Goal: Task Accomplishment & Management: Manage account settings

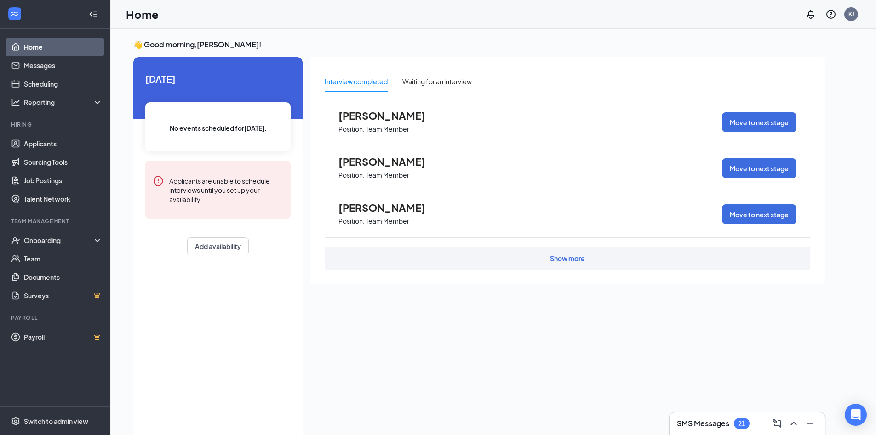
scroll to position [19, 0]
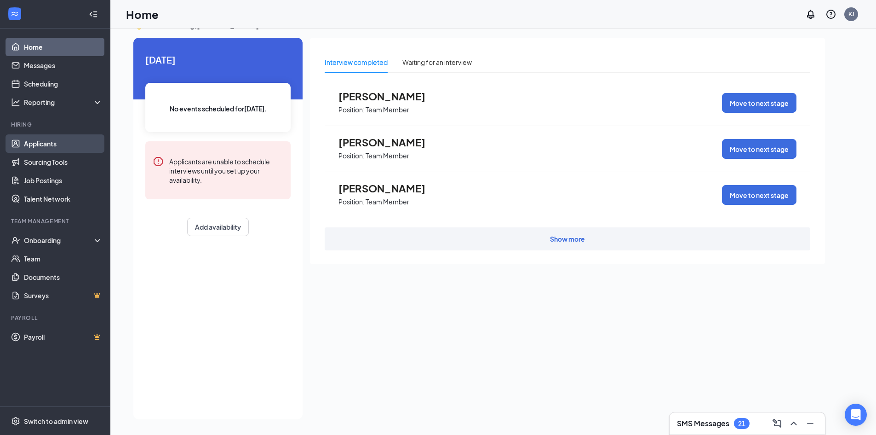
click at [34, 140] on link "Applicants" at bounding box center [63, 143] width 79 height 18
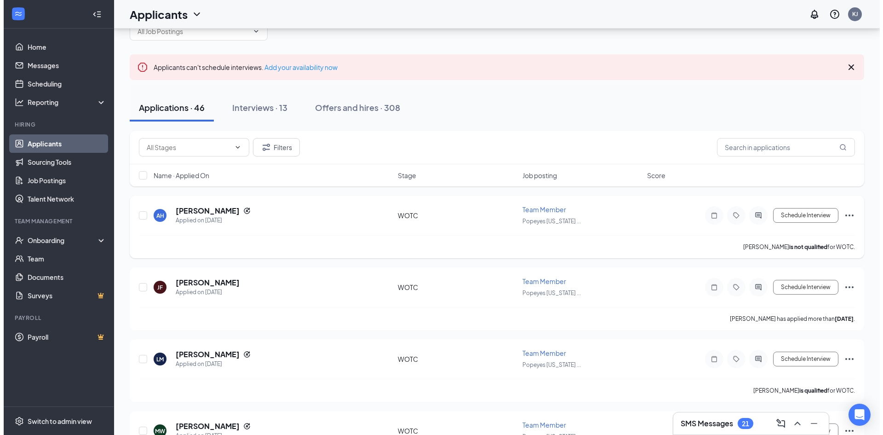
scroll to position [46, 0]
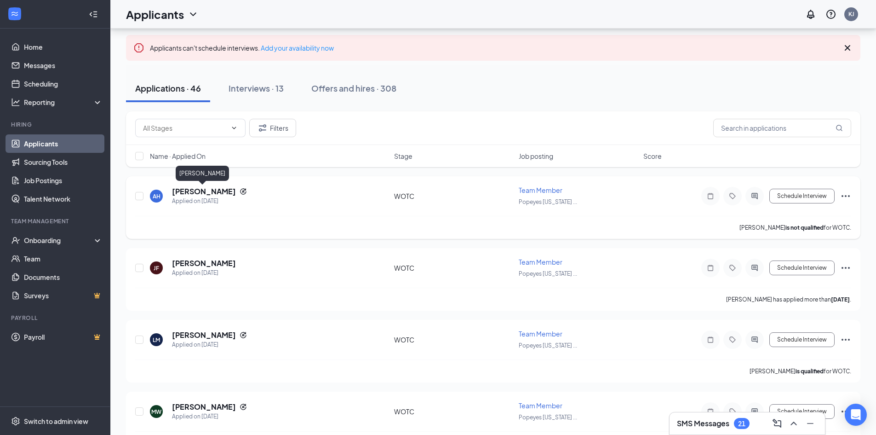
click at [207, 190] on h5 "[PERSON_NAME]" at bounding box center [204, 191] width 64 height 10
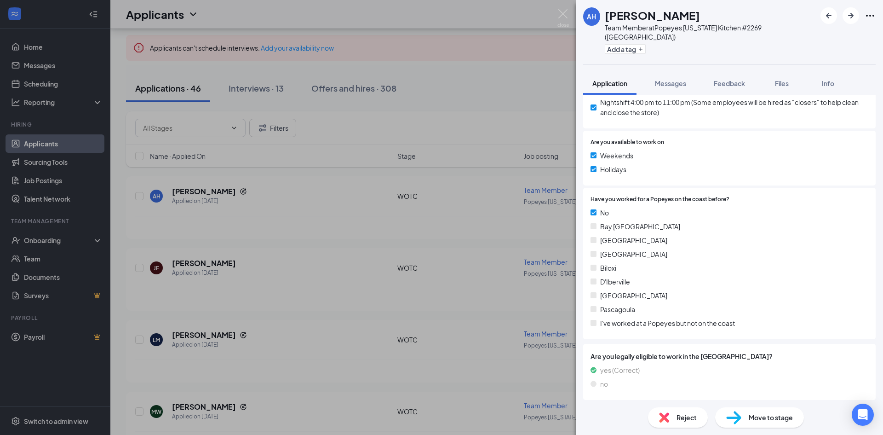
scroll to position [690, 0]
click at [340, 254] on div "AH [PERSON_NAME] Team Member at Popeyes [US_STATE] Kitchen #2269 (Gulfport) Add…" at bounding box center [441, 217] width 883 height 435
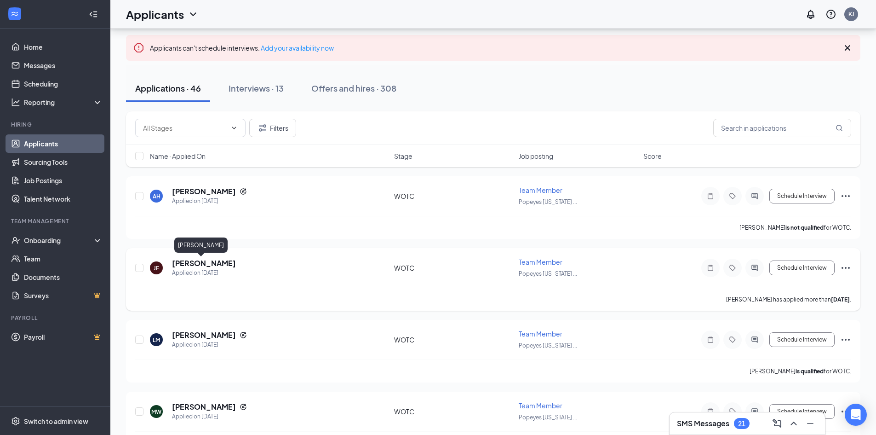
click at [208, 263] on h5 "[PERSON_NAME]" at bounding box center [204, 263] width 64 height 10
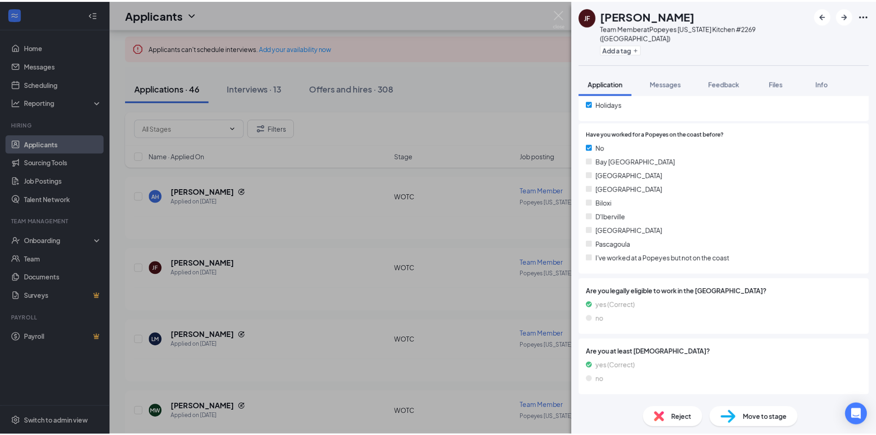
scroll to position [729, 0]
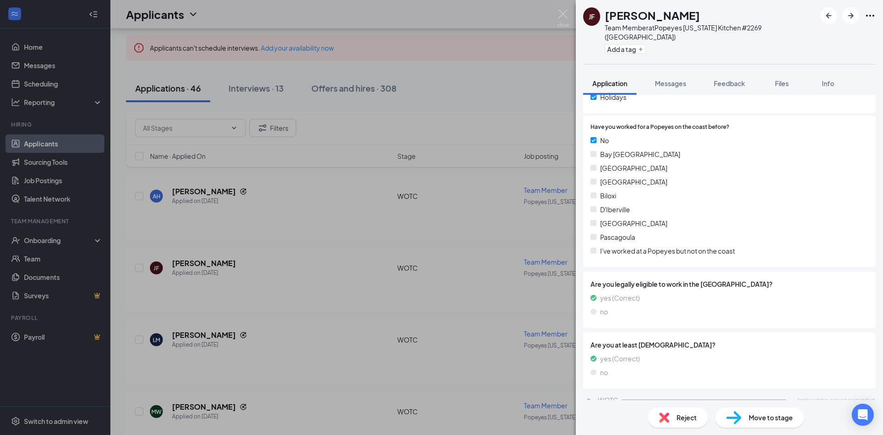
click at [290, 295] on div "[PERSON_NAME] Team Member at Popeyes [US_STATE] Kitchen #2269 (Gulfport) Add a …" at bounding box center [441, 217] width 883 height 435
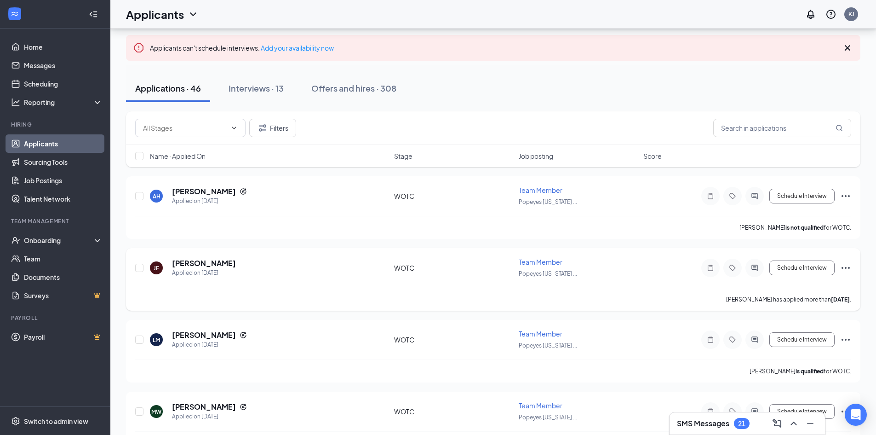
click at [844, 266] on icon "Ellipses" at bounding box center [845, 267] width 11 height 11
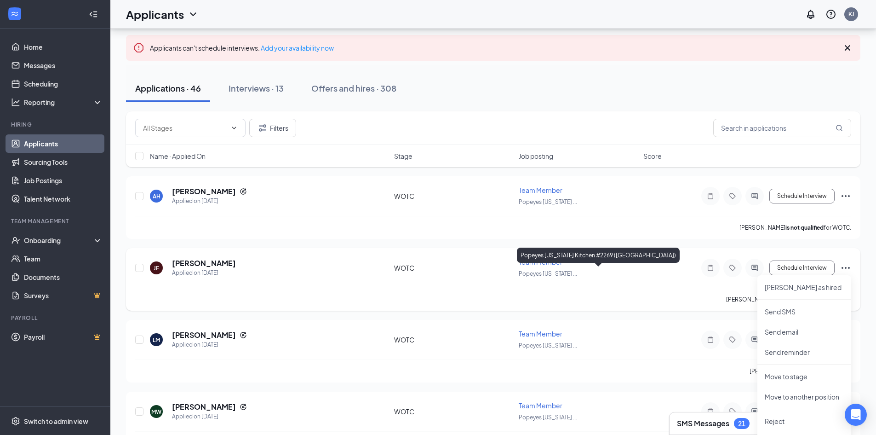
click at [618, 275] on div "Popeyes [US_STATE] ..." at bounding box center [578, 273] width 119 height 10
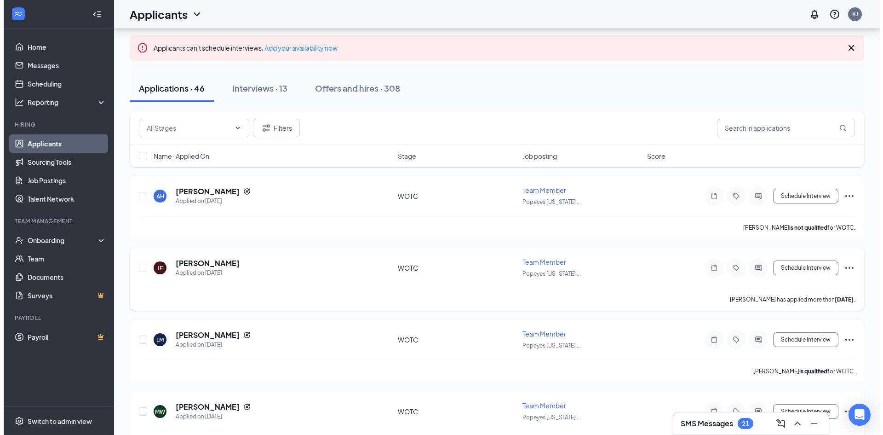
scroll to position [92, 0]
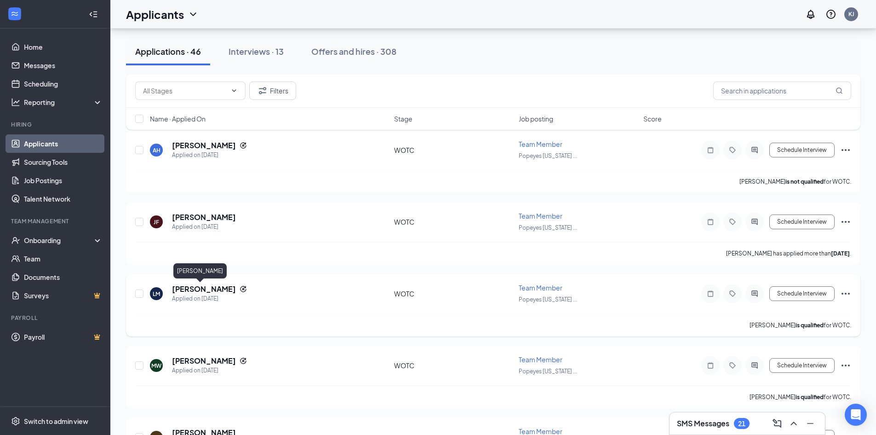
click at [190, 293] on h5 "[PERSON_NAME]" at bounding box center [204, 289] width 64 height 10
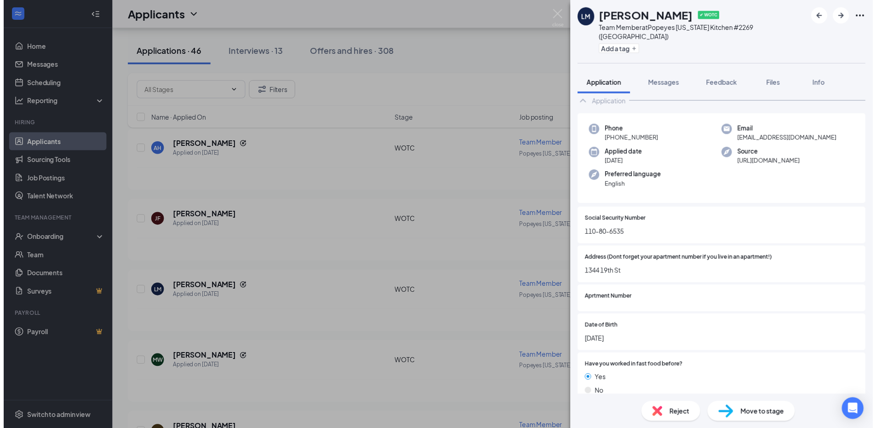
scroll to position [92, 0]
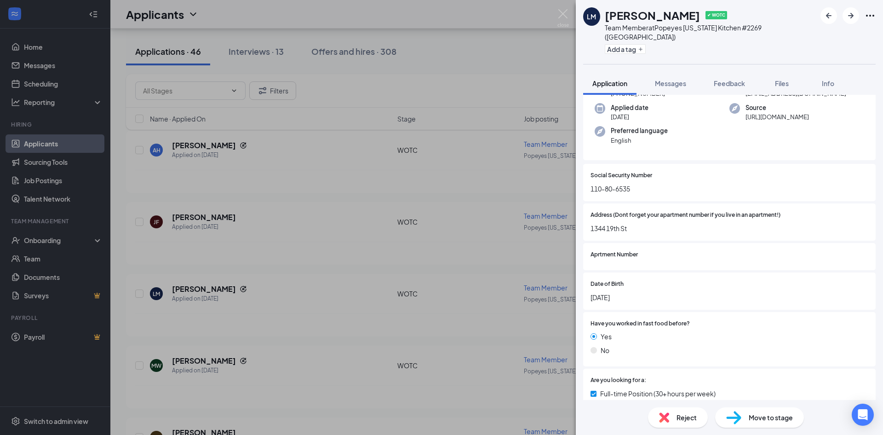
click at [213, 357] on div "LM [PERSON_NAME] ✔ WOTC Team Member at [GEOGRAPHIC_DATA][US_STATE] #2269 (Gulfp…" at bounding box center [441, 217] width 883 height 435
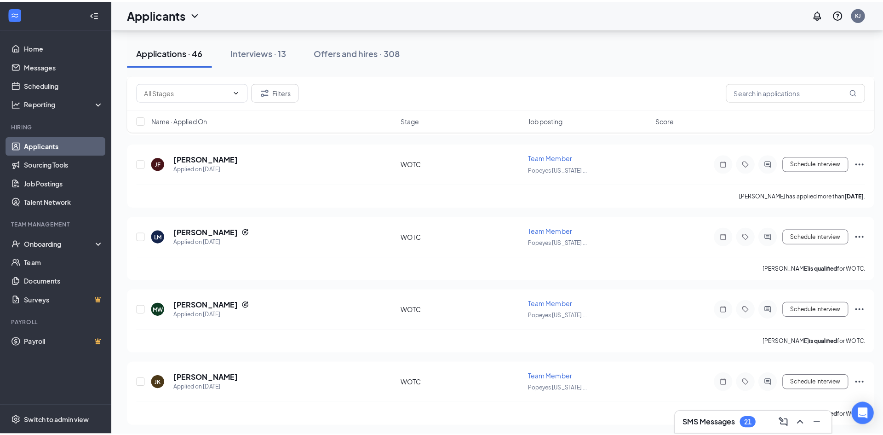
scroll to position [92, 0]
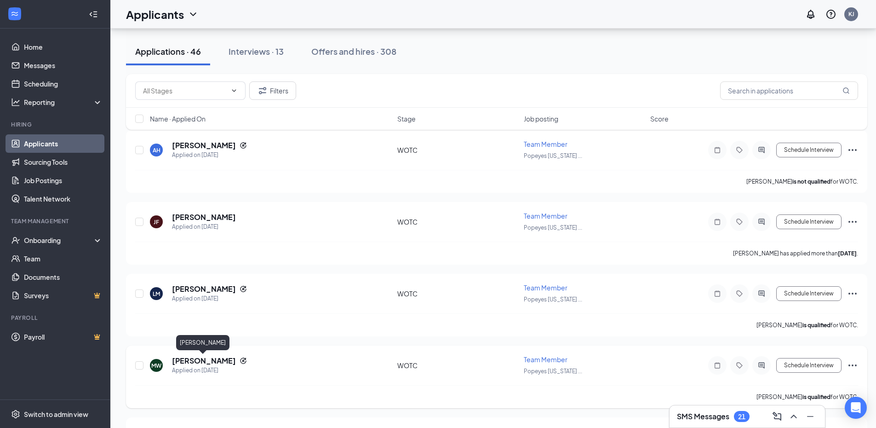
click at [201, 358] on h5 "[PERSON_NAME]" at bounding box center [204, 361] width 64 height 10
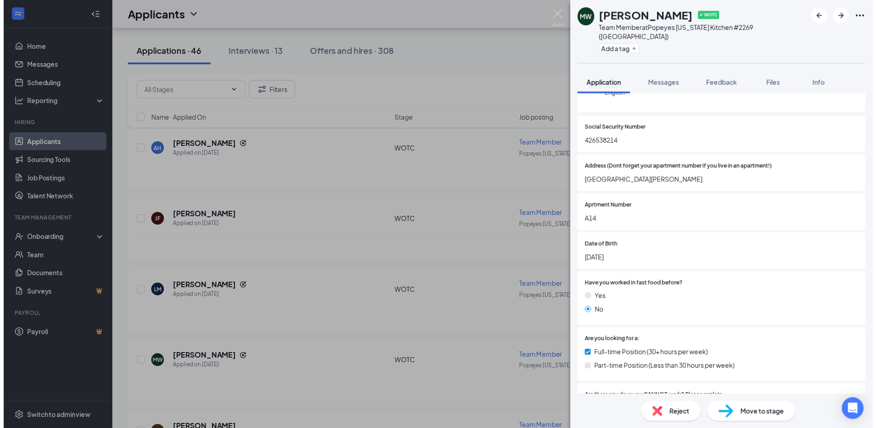
scroll to position [138, 0]
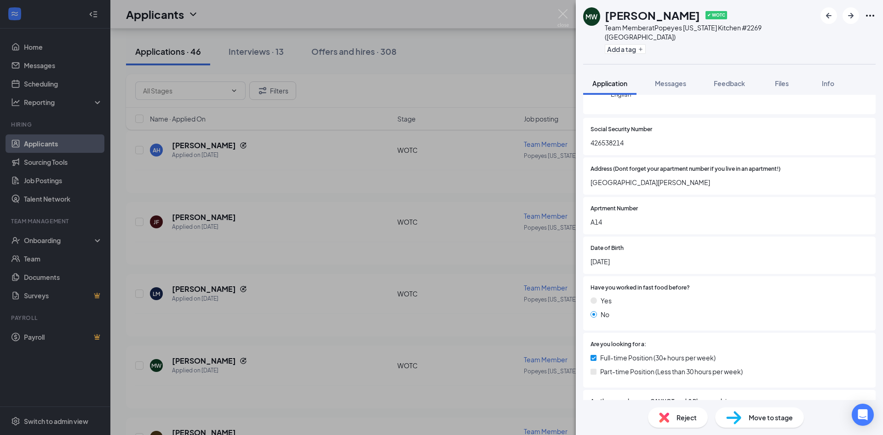
click at [442, 327] on div "MW [PERSON_NAME] ✔ WOTC Team Member at [GEOGRAPHIC_DATA][US_STATE] #2269 (Gulfp…" at bounding box center [441, 217] width 883 height 435
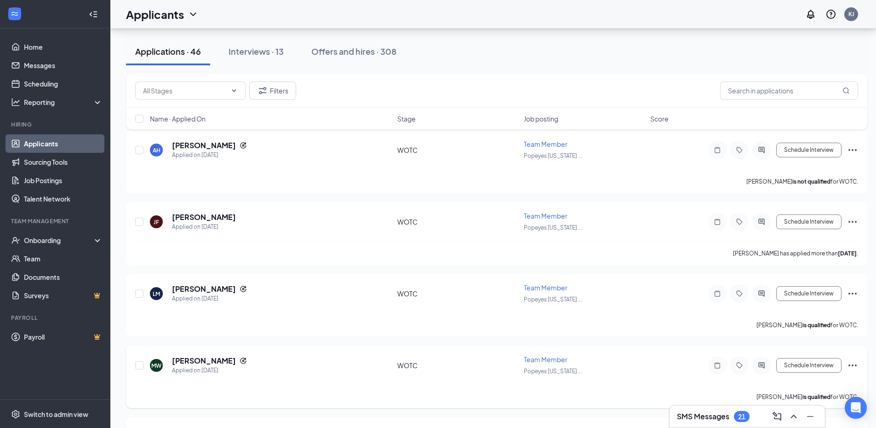
click at [852, 363] on icon "Ellipses" at bounding box center [852, 365] width 11 height 11
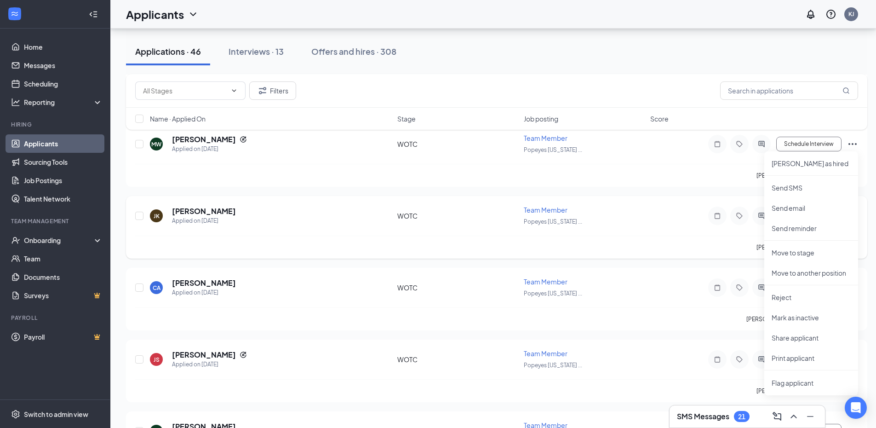
scroll to position [322, 0]
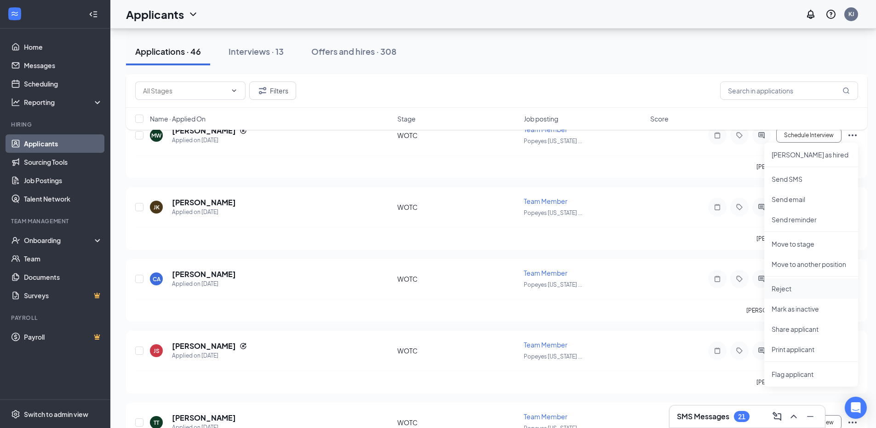
click at [779, 289] on p "Reject" at bounding box center [811, 288] width 79 height 9
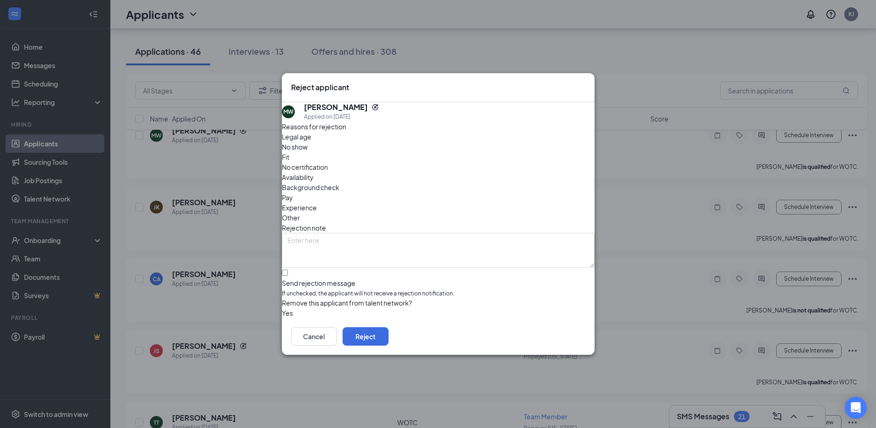
click at [314, 172] on span "Availability" at bounding box center [298, 177] width 32 height 10
click at [288, 270] on input "Send rejection message If unchecked, the applicant will not receive a rejection…" at bounding box center [285, 273] width 6 height 6
checkbox input "true"
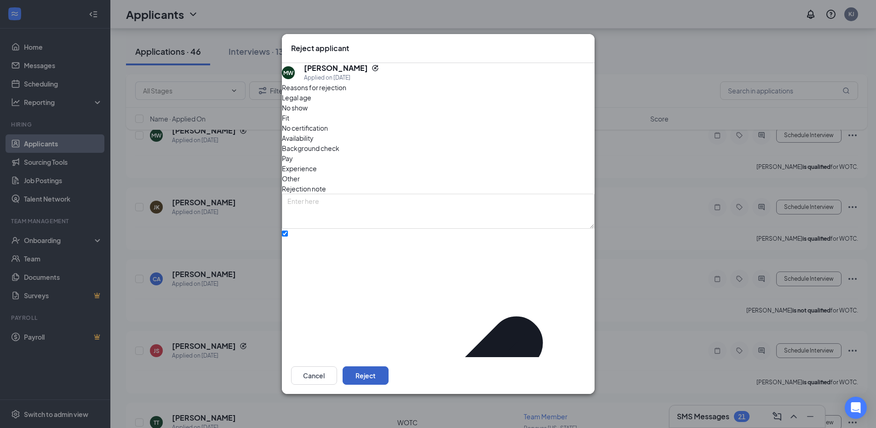
click at [389, 366] on button "Reject" at bounding box center [366, 375] width 46 height 18
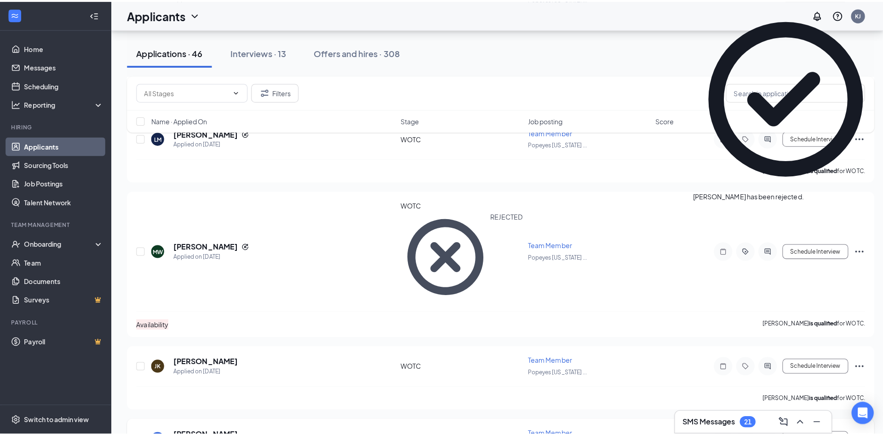
scroll to position [230, 0]
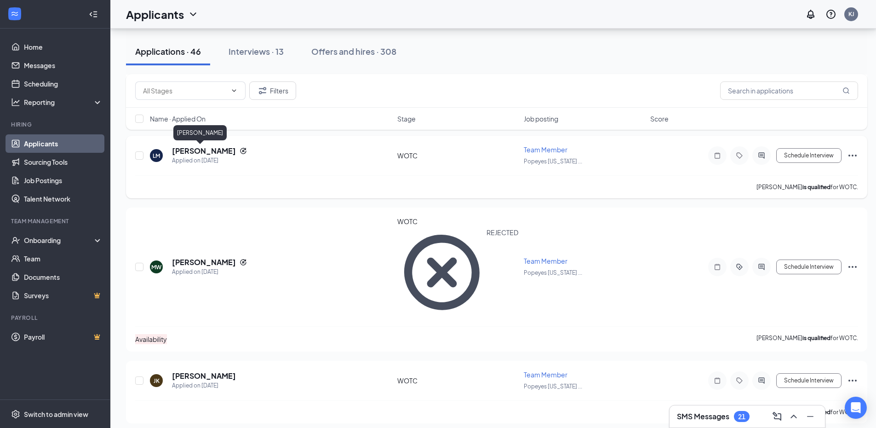
click at [194, 150] on h5 "[PERSON_NAME]" at bounding box center [204, 151] width 64 height 10
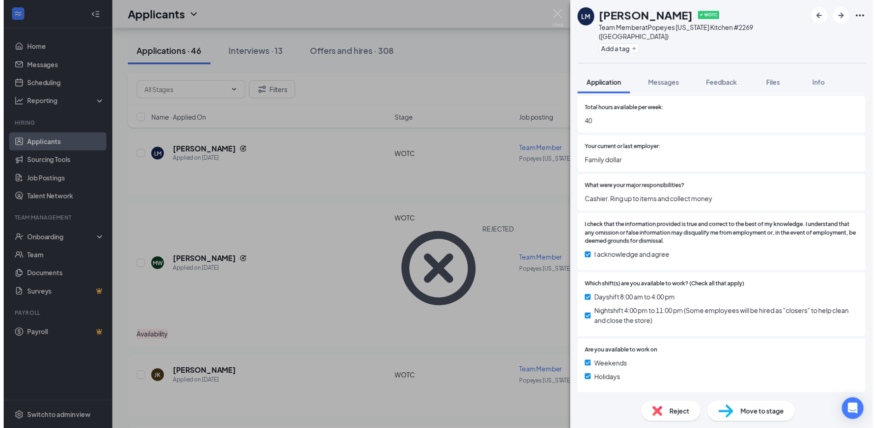
scroll to position [460, 0]
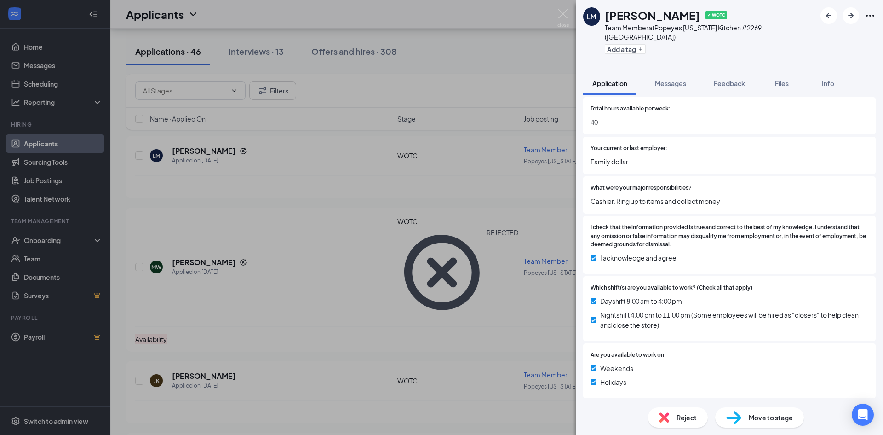
click at [500, 325] on div "LM [PERSON_NAME] ✔ WOTC Team Member at [GEOGRAPHIC_DATA][US_STATE] #2269 (Gulfp…" at bounding box center [441, 217] width 883 height 435
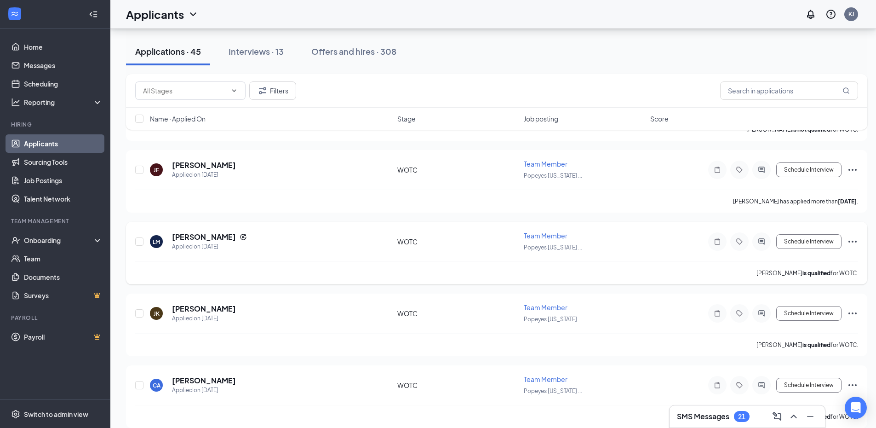
scroll to position [138, 0]
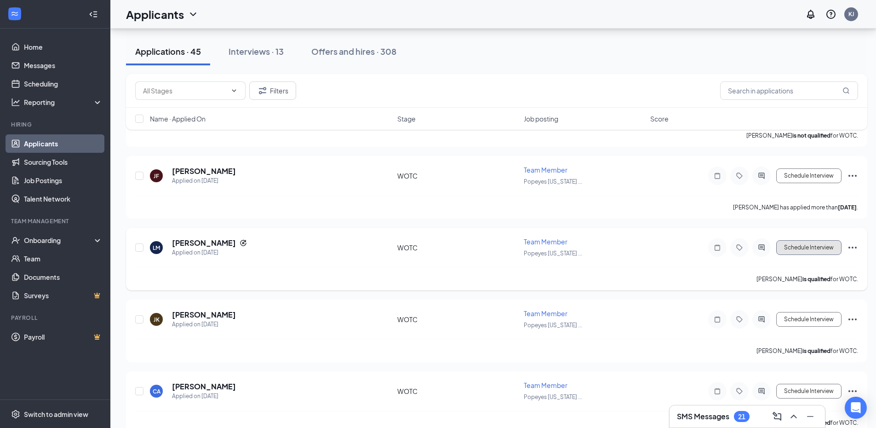
click at [817, 246] on button "Schedule Interview" at bounding box center [808, 247] width 65 height 15
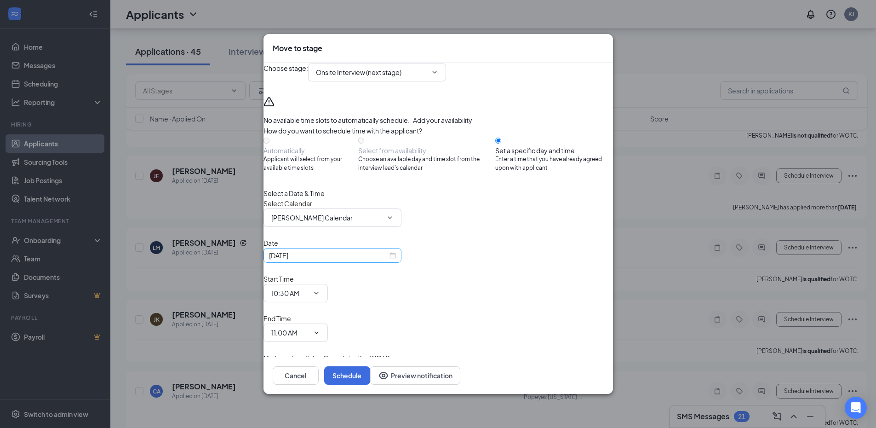
click at [382, 260] on input "[DATE]" at bounding box center [328, 255] width 119 height 10
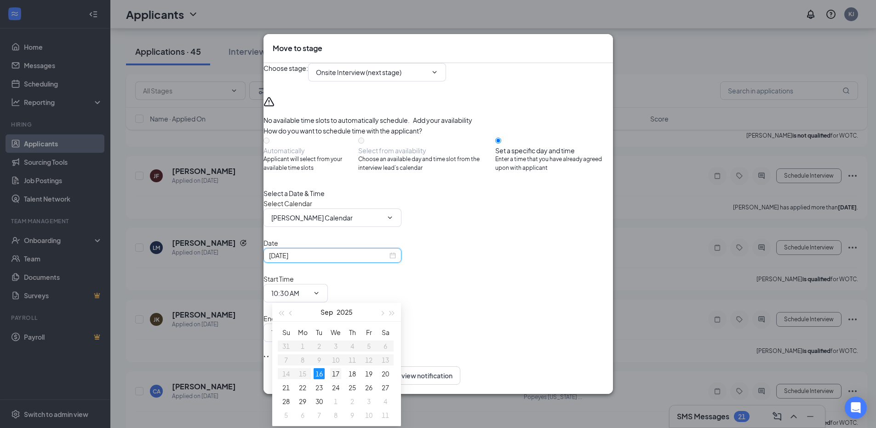
type input "[DATE]"
click at [338, 370] on div "17" at bounding box center [335, 373] width 11 height 11
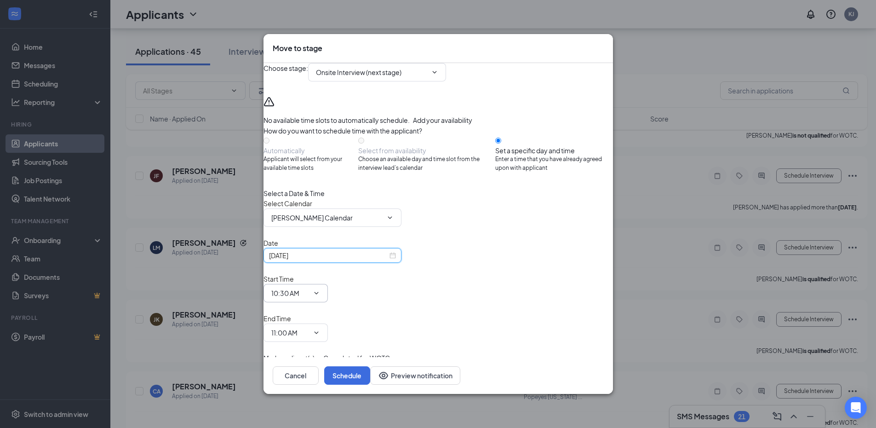
click at [320, 291] on icon "ChevronDown" at bounding box center [316, 292] width 7 height 7
click at [328, 323] on span "11:00 AM" at bounding box center [296, 332] width 64 height 18
click at [309, 328] on input "11:00 AM" at bounding box center [290, 333] width 38 height 10
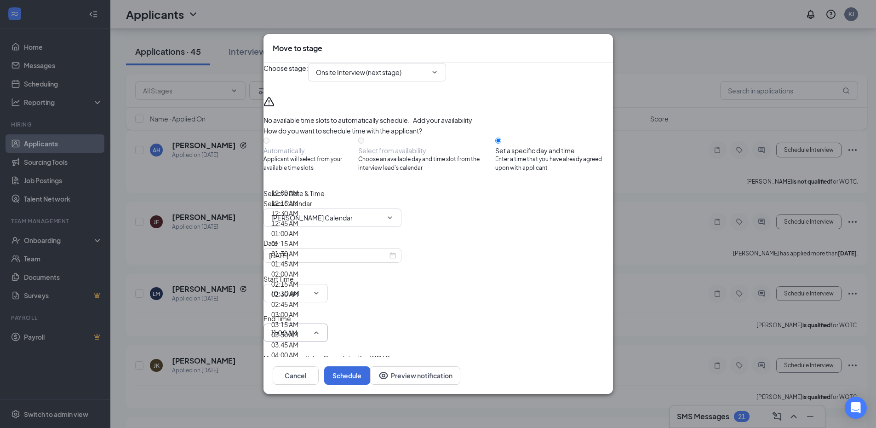
scroll to position [874, 0]
type input "10:45 AM"
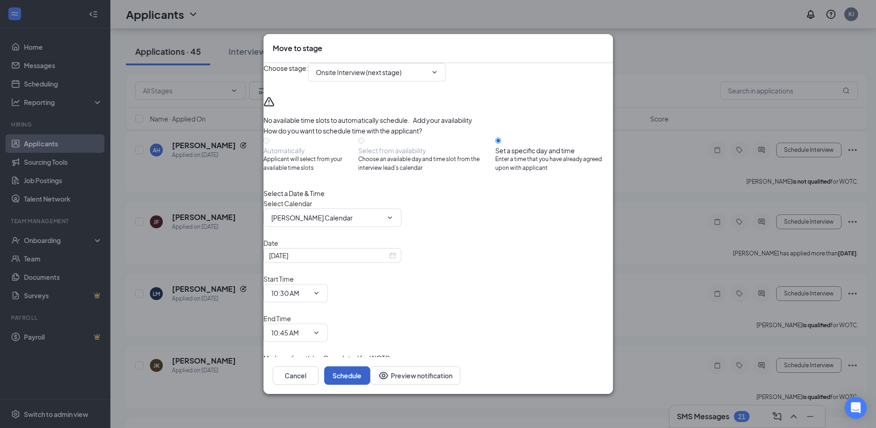
click at [370, 366] on button "Schedule" at bounding box center [347, 375] width 46 height 18
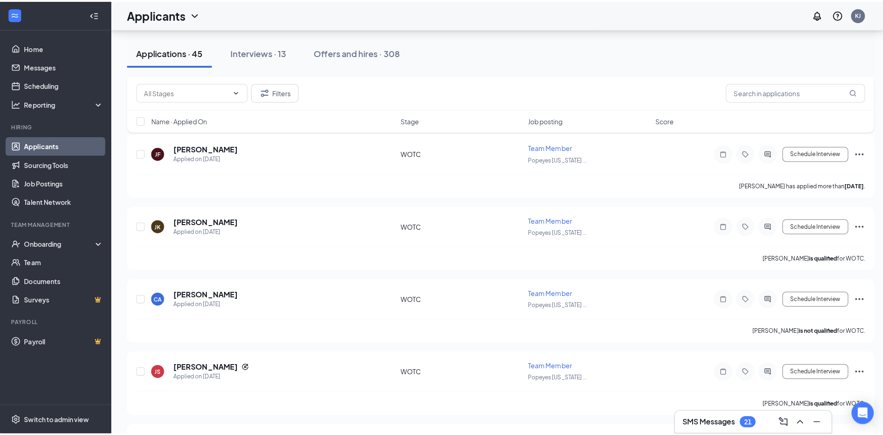
scroll to position [184, 0]
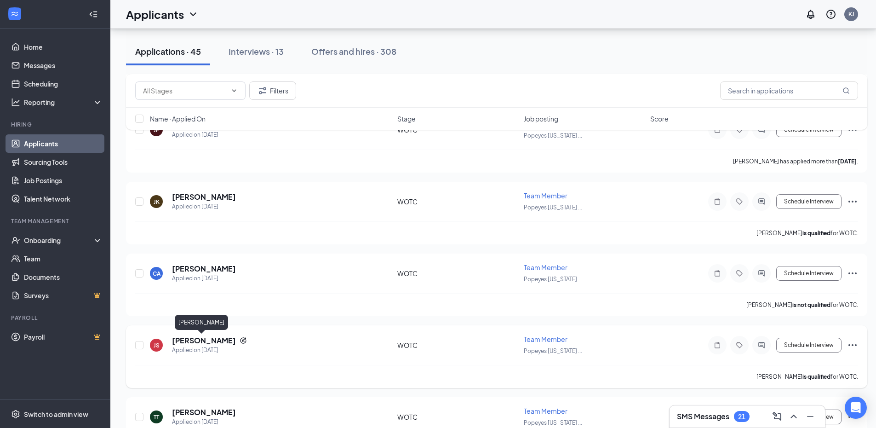
click at [205, 339] on h5 "[PERSON_NAME]" at bounding box center [204, 340] width 64 height 10
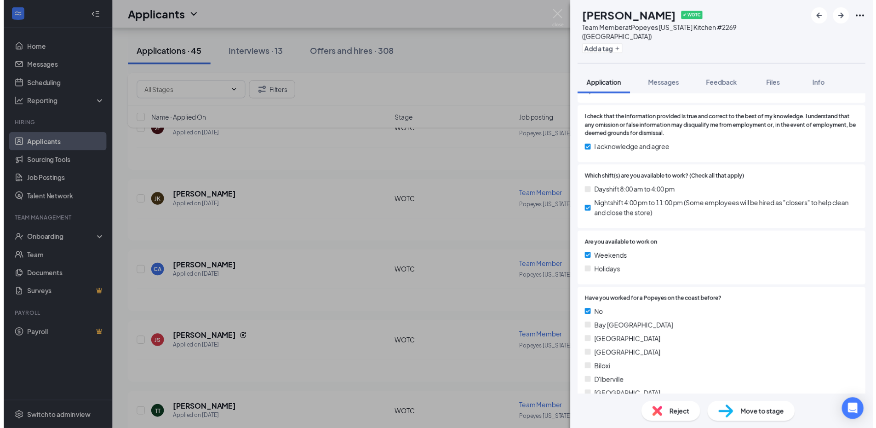
scroll to position [598, 0]
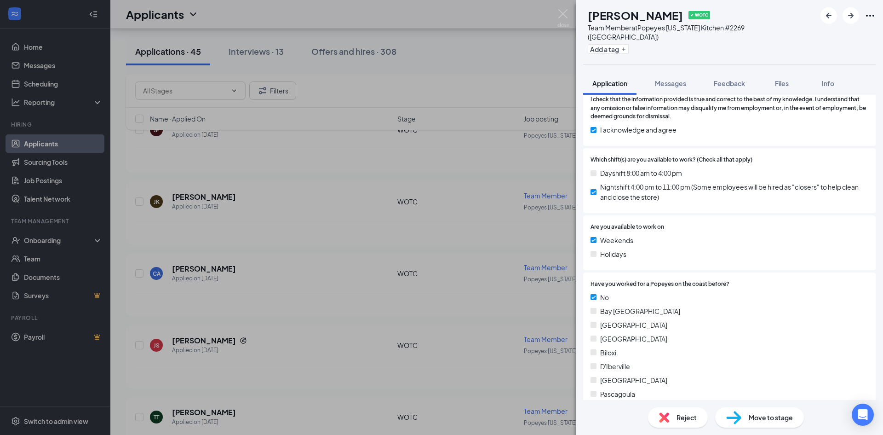
click at [337, 298] on div "JS [PERSON_NAME] ✔ WOTC Team Member at [GEOGRAPHIC_DATA][US_STATE] #2269 (Gulfp…" at bounding box center [441, 217] width 883 height 435
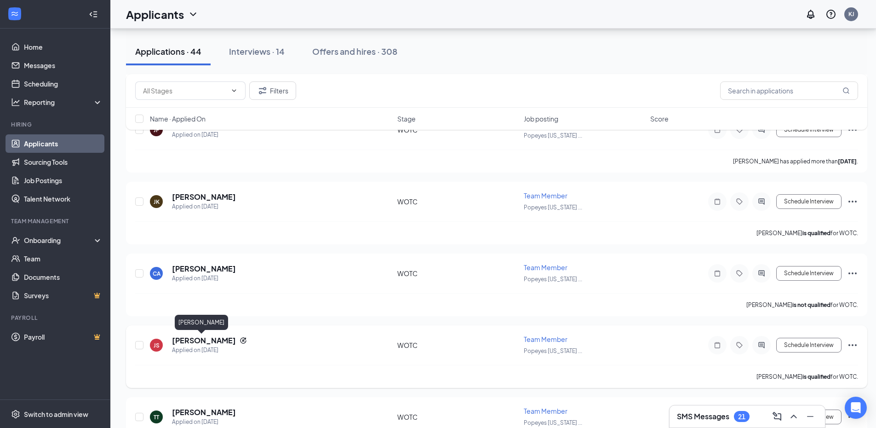
click at [192, 340] on h5 "[PERSON_NAME]" at bounding box center [204, 340] width 64 height 10
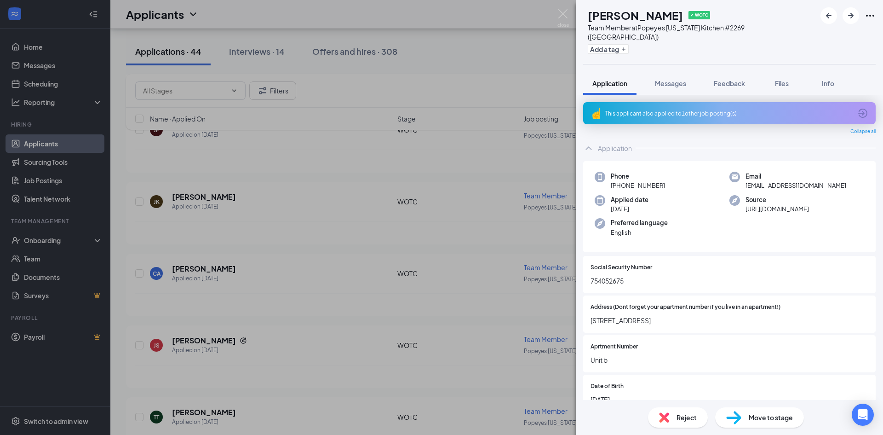
click at [488, 338] on div "JS [PERSON_NAME] ✔ WOTC Team Member at [GEOGRAPHIC_DATA][US_STATE] #2269 (Gulfp…" at bounding box center [441, 217] width 883 height 435
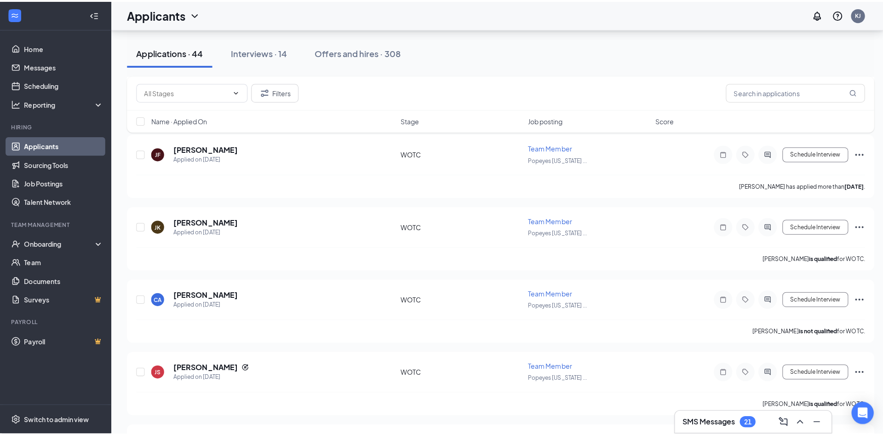
scroll to position [138, 0]
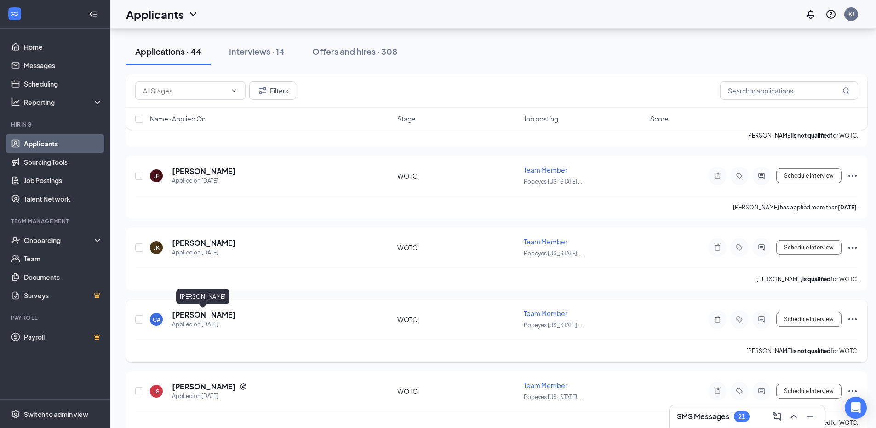
click at [205, 315] on h5 "[PERSON_NAME]" at bounding box center [204, 315] width 64 height 10
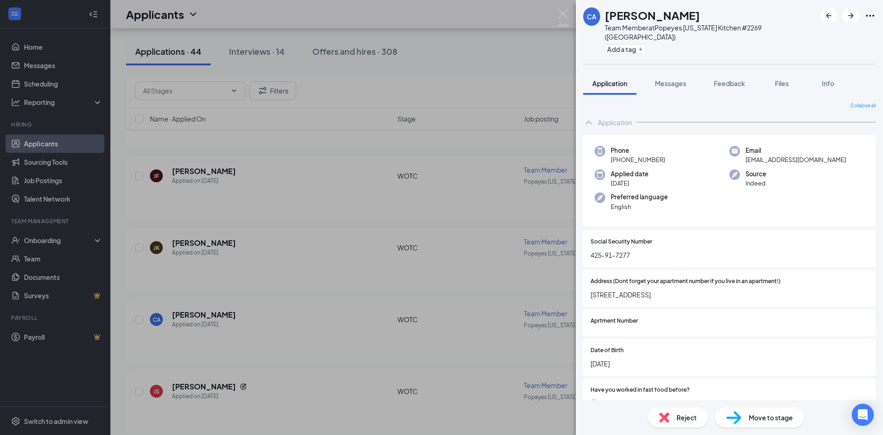
click at [401, 281] on div "CA [PERSON_NAME] Team Member at Popeyes [US_STATE] Kitchen #2269 (Gulfport) Add…" at bounding box center [441, 217] width 883 height 435
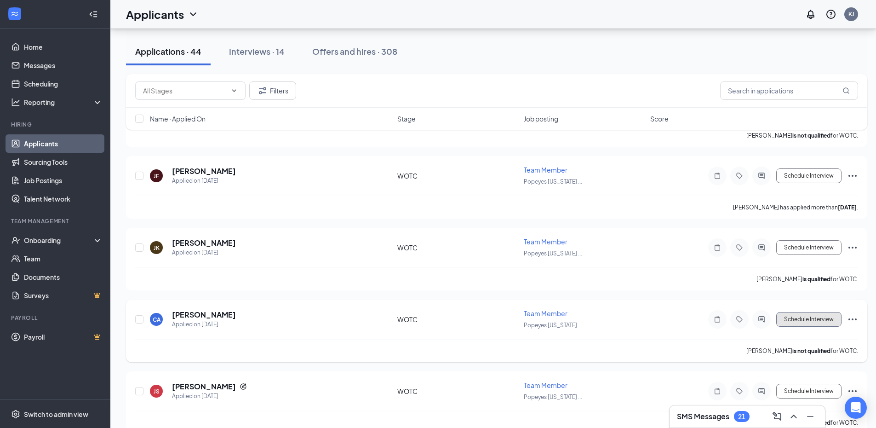
click at [809, 316] on button "Schedule Interview" at bounding box center [808, 319] width 65 height 15
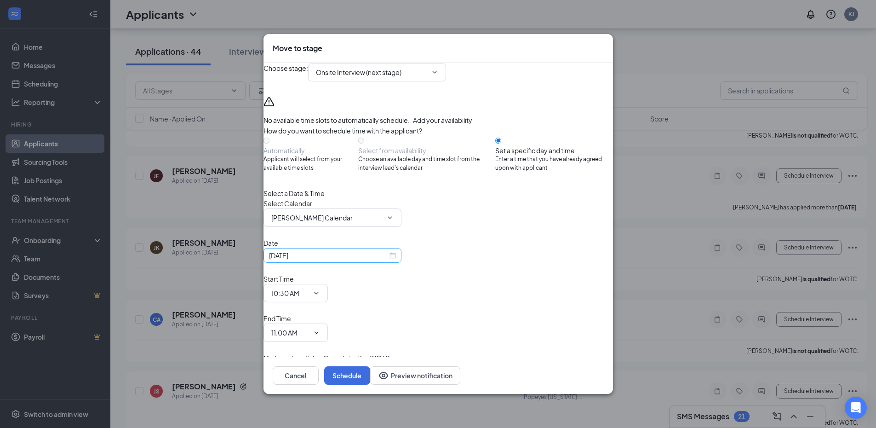
click at [371, 260] on input "[DATE]" at bounding box center [328, 255] width 119 height 10
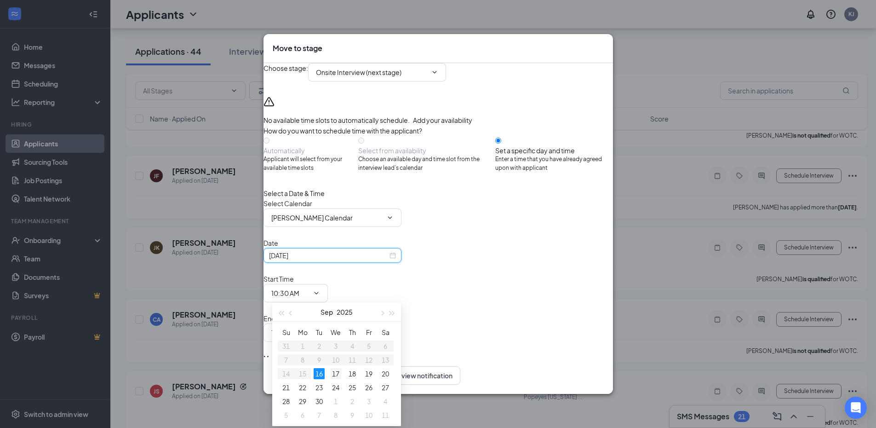
type input "[DATE]"
click at [335, 372] on div "17" at bounding box center [335, 373] width 11 height 11
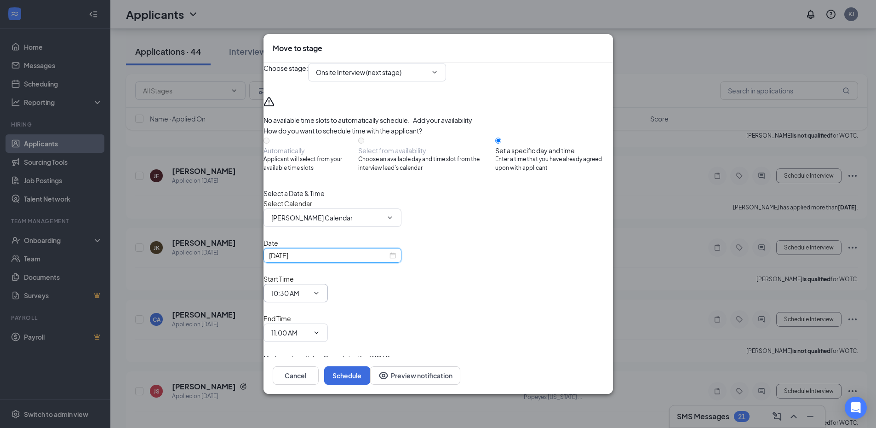
click at [318, 293] on icon "ChevronDown" at bounding box center [316, 293] width 4 height 2
click at [320, 290] on icon "ChevronDown" at bounding box center [316, 292] width 7 height 7
click at [309, 292] on input "10:30 AM" at bounding box center [290, 293] width 38 height 10
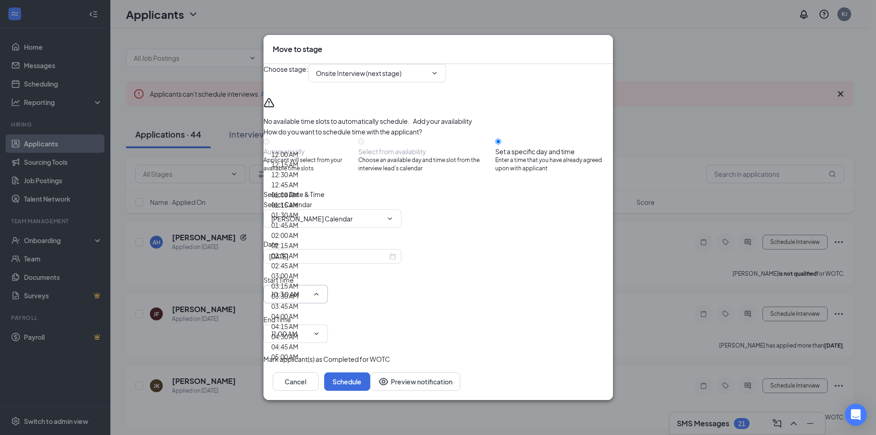
scroll to position [782, 0]
type input "10:00 AM"
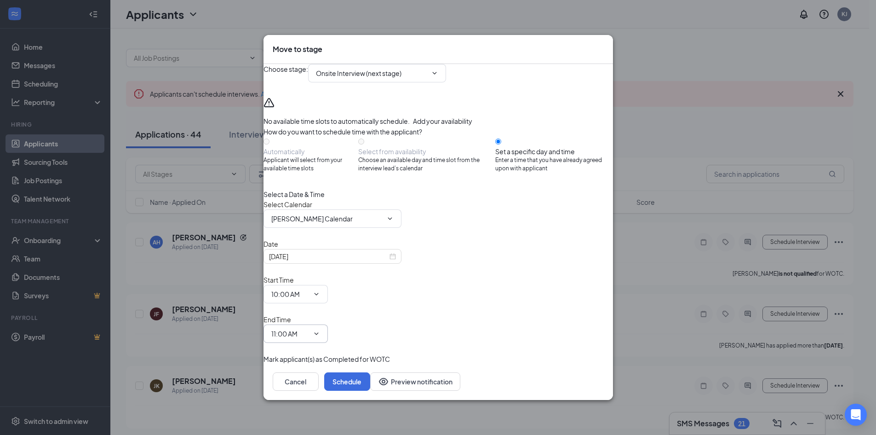
click at [309, 328] on input "11:00 AM" at bounding box center [290, 333] width 38 height 10
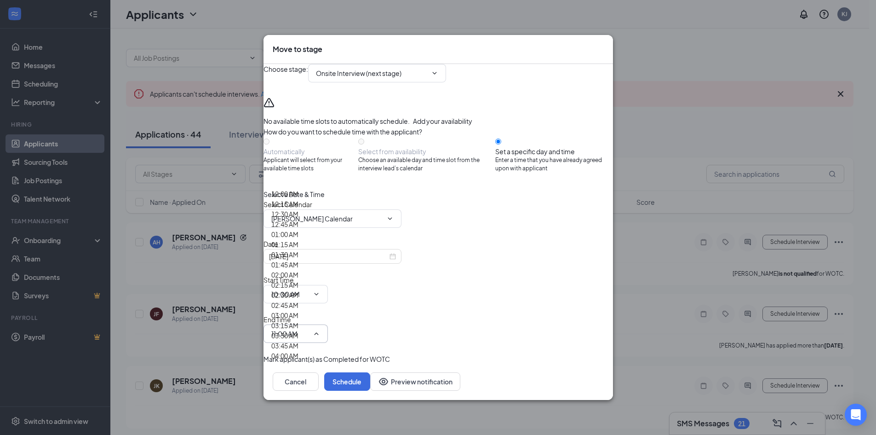
scroll to position [828, 0]
type input "10:15 AM"
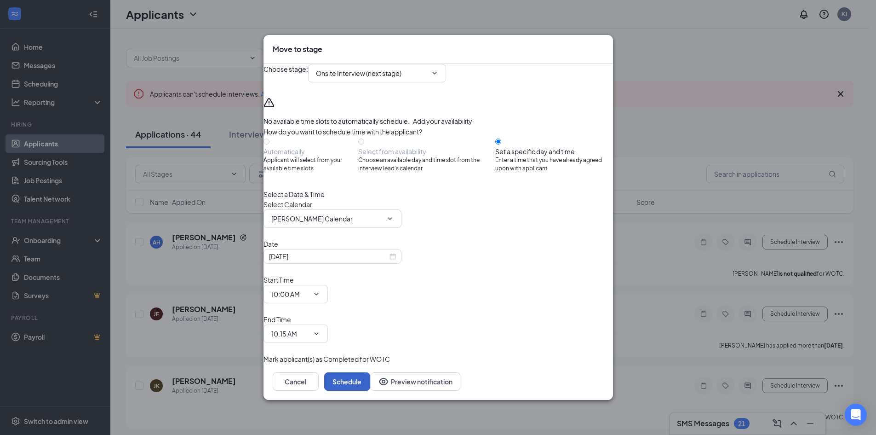
click at [370, 372] on button "Schedule" at bounding box center [347, 381] width 46 height 18
